Goal: Information Seeking & Learning: Understand process/instructions

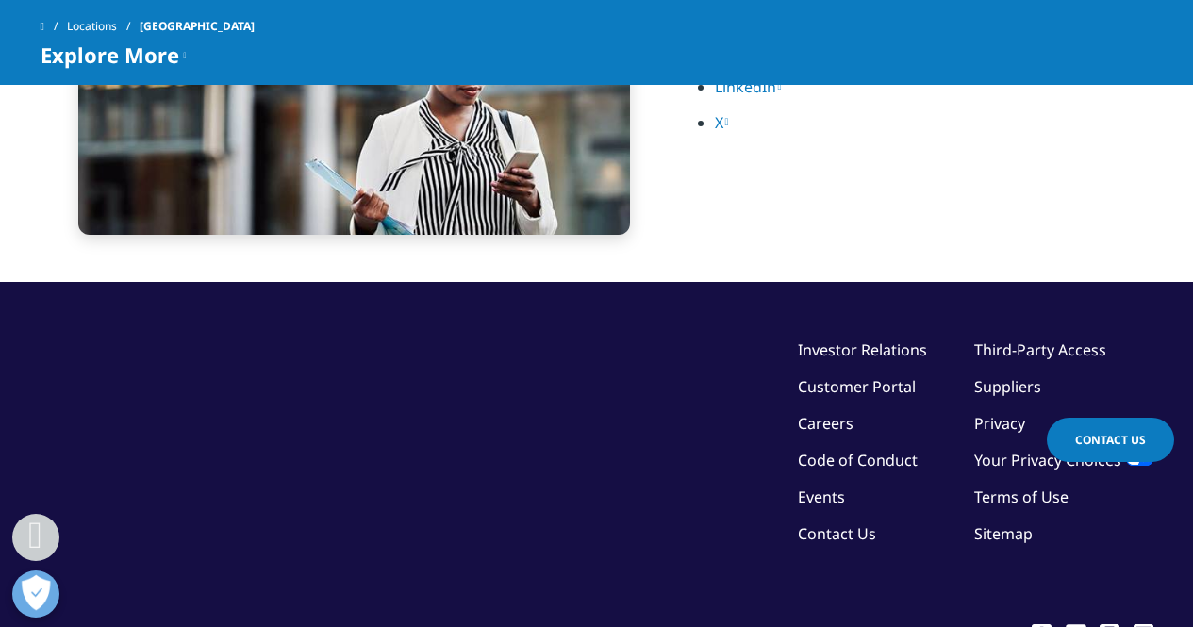
scroll to position [4432, 0]
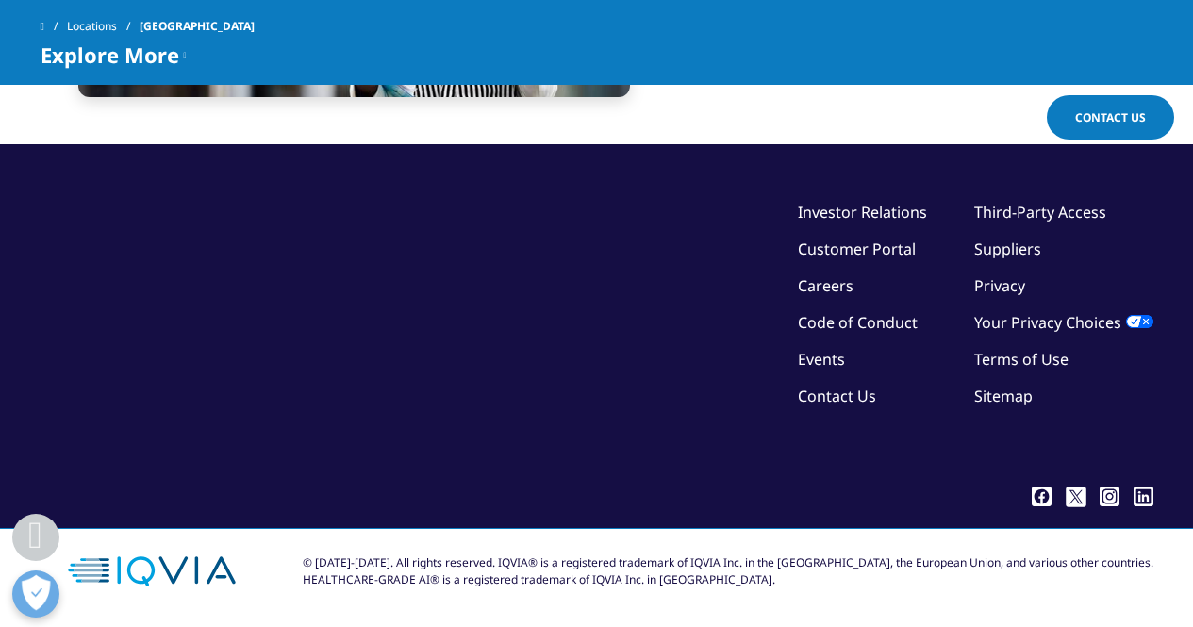
drag, startPoint x: 1197, startPoint y: 60, endPoint x: 1206, endPoint y: 592, distance: 531.8
click at [1056, 205] on link "Third-Party Access" at bounding box center [1040, 212] width 132 height 21
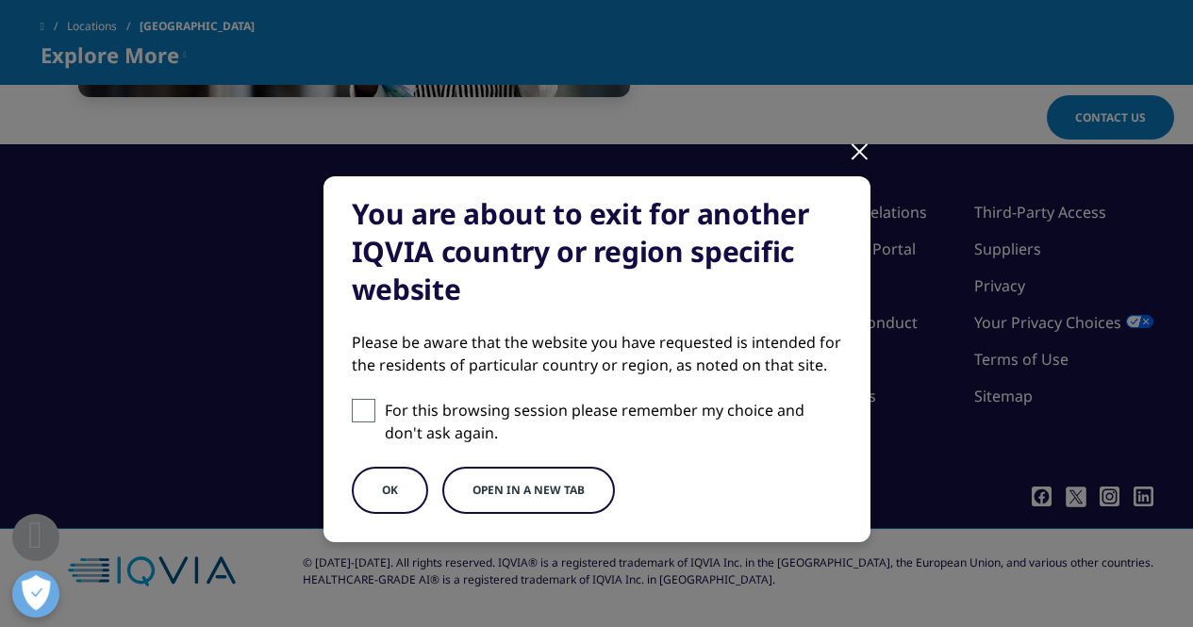
click at [504, 505] on button "Open in a new tab" at bounding box center [528, 490] width 173 height 47
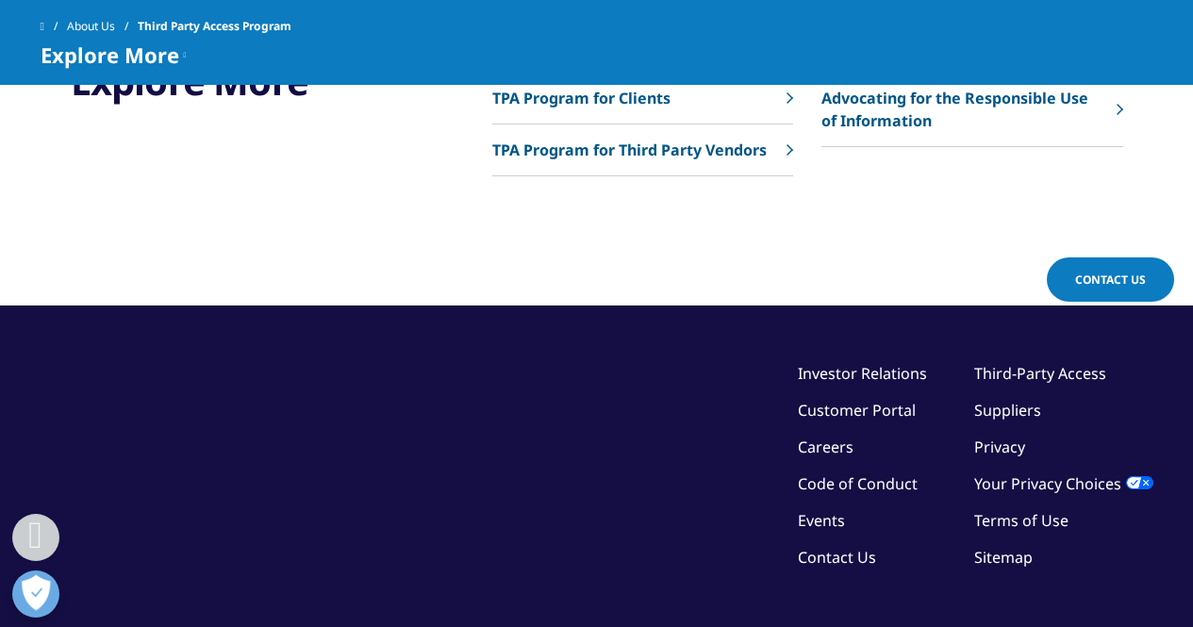
scroll to position [1156, 0]
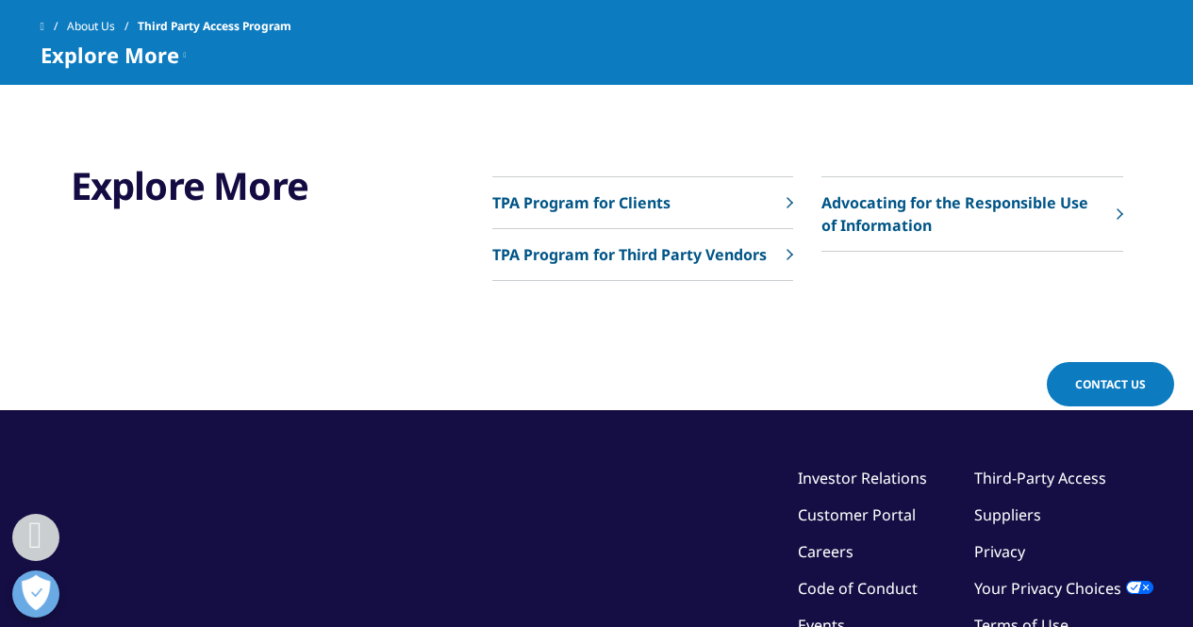
click at [675, 246] on p "TPA Program for Third Party Vendors" at bounding box center [629, 254] width 274 height 23
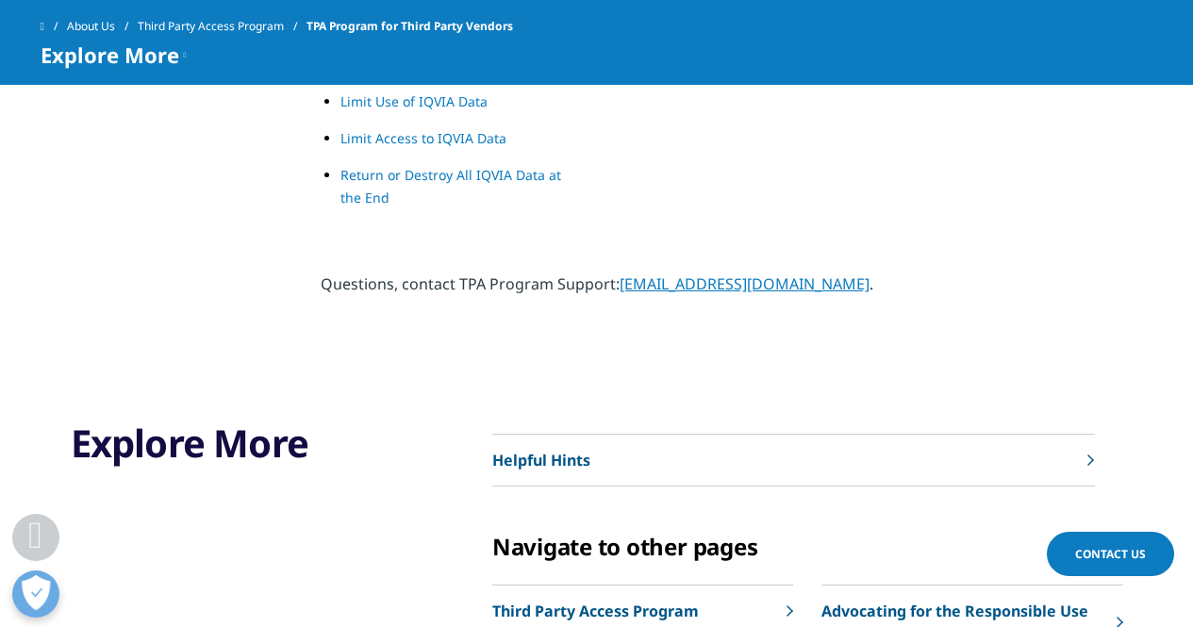
scroll to position [1728, 0]
